Goal: Task Accomplishment & Management: Manage account settings

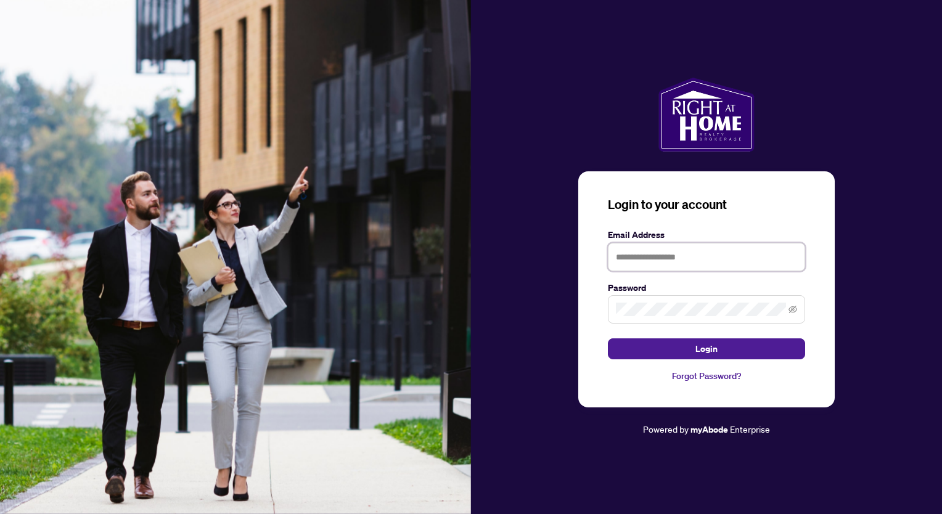
click at [635, 255] on input "text" at bounding box center [706, 257] width 197 height 28
type input "**********"
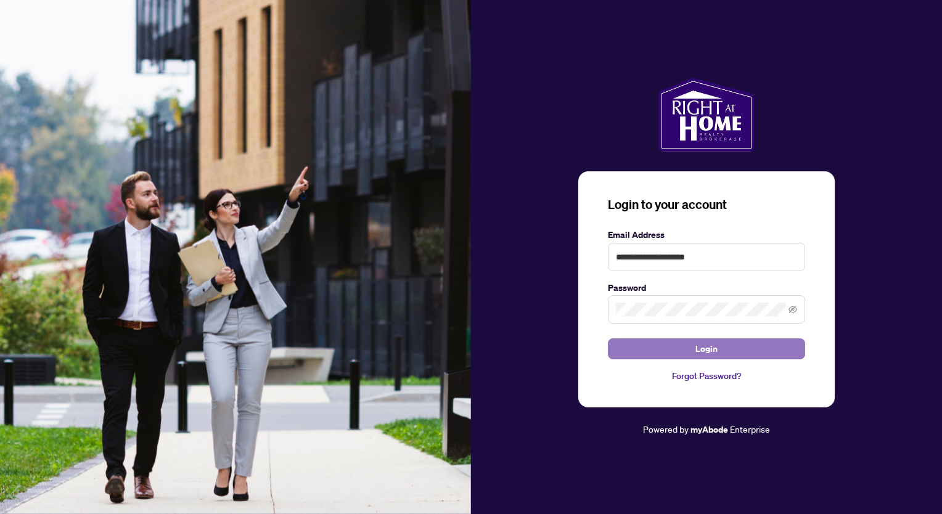
click at [700, 354] on span "Login" at bounding box center [706, 349] width 22 height 20
click at [690, 346] on button "Login" at bounding box center [706, 348] width 197 height 21
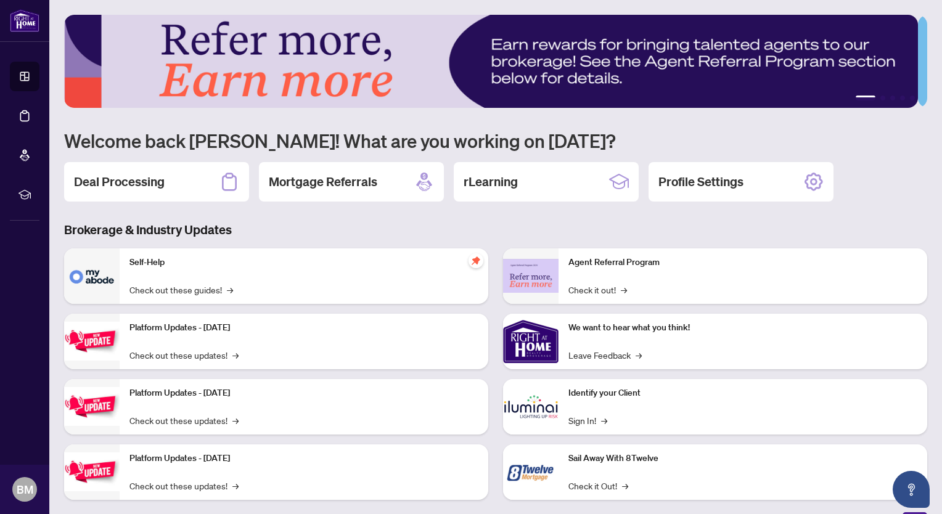
click at [598, 391] on p "Identify your Client" at bounding box center [742, 393] width 349 height 14
click at [579, 421] on link "Sign In! →" at bounding box center [587, 420] width 39 height 14
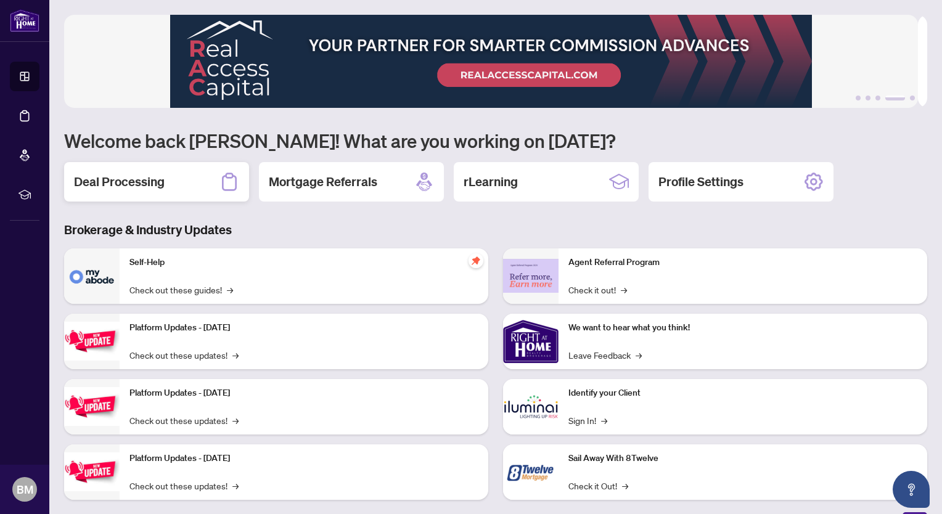
click at [121, 181] on h2 "Deal Processing" at bounding box center [119, 181] width 91 height 17
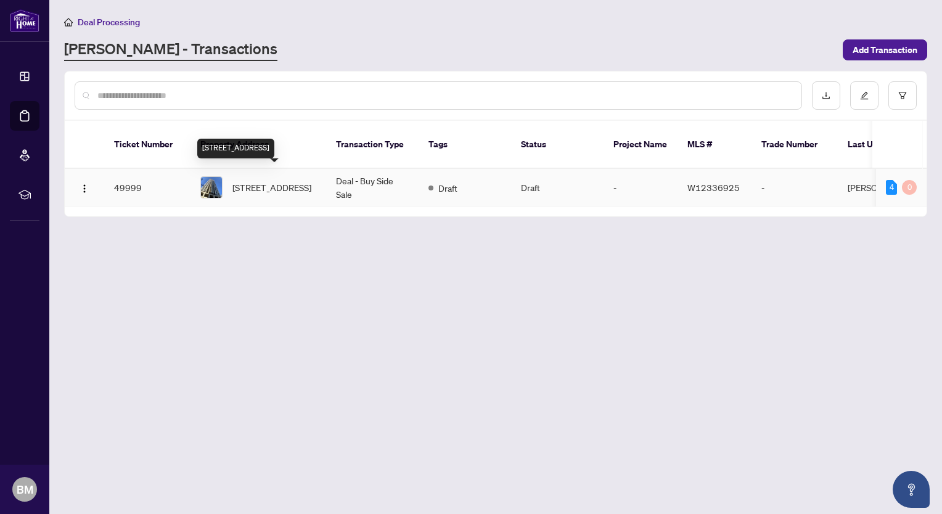
click at [265, 185] on span "[STREET_ADDRESS]" at bounding box center [271, 188] width 79 height 14
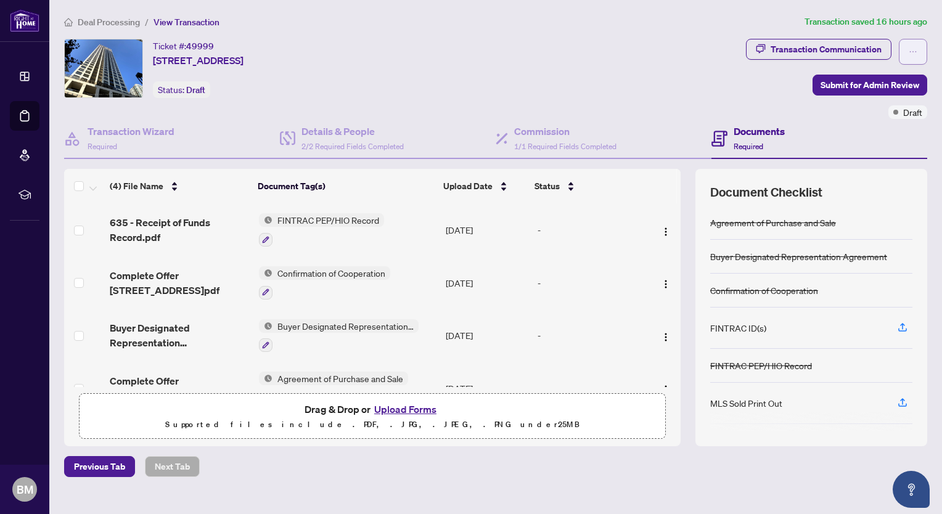
click at [909, 52] on icon "ellipsis" at bounding box center [912, 51] width 7 height 1
